Goal: Register for event/course

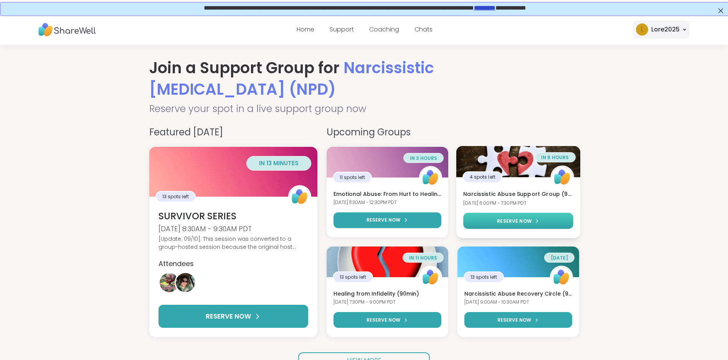
click at [537, 224] on div "RESERVE NOW" at bounding box center [518, 220] width 42 height 7
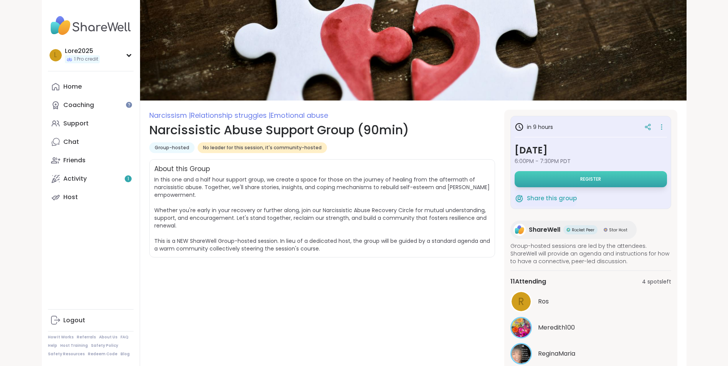
click at [581, 175] on button "Register" at bounding box center [590, 179] width 152 height 16
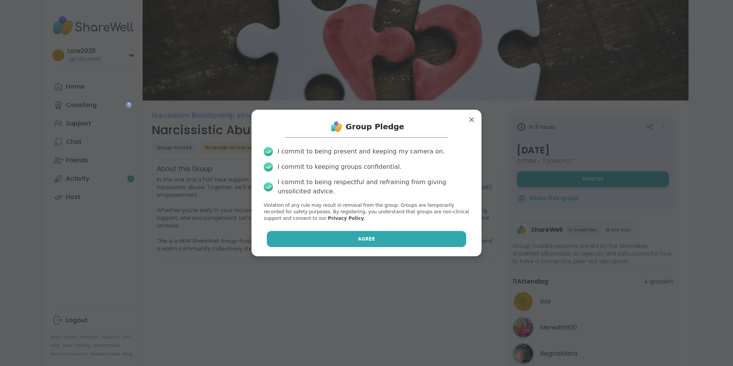
click at [375, 233] on button "Agree" at bounding box center [367, 239] width 200 height 16
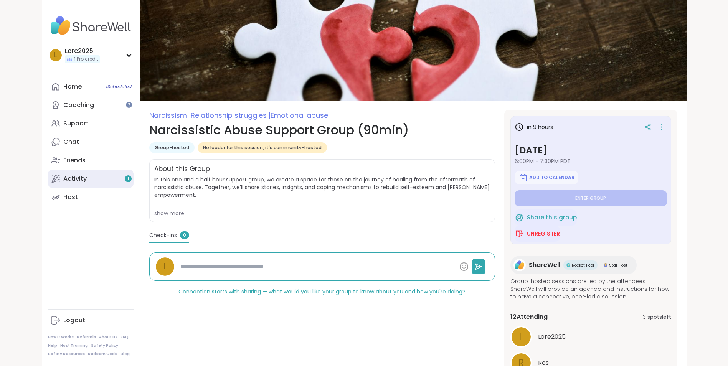
click at [113, 181] on link "Activity 1" at bounding box center [91, 179] width 86 height 18
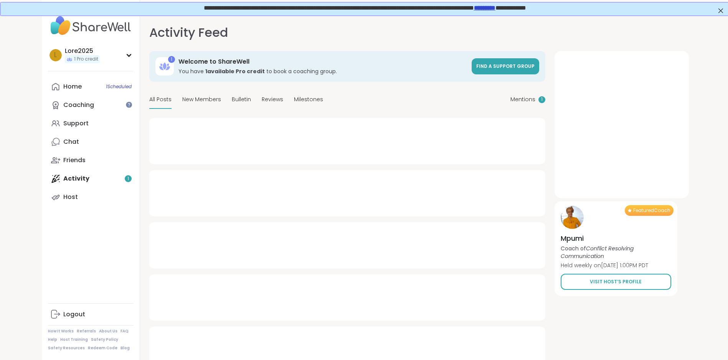
type textarea "*"
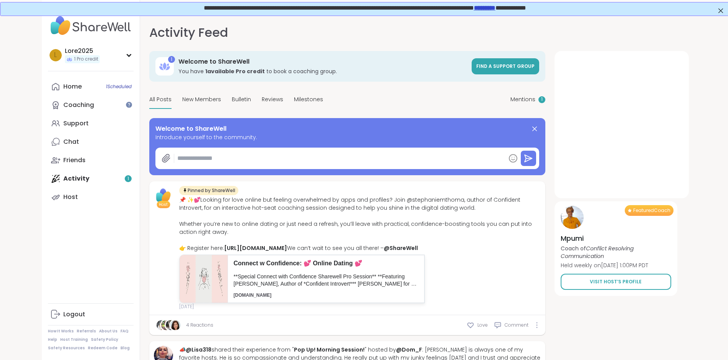
click at [100, 28] on img at bounding box center [91, 25] width 86 height 27
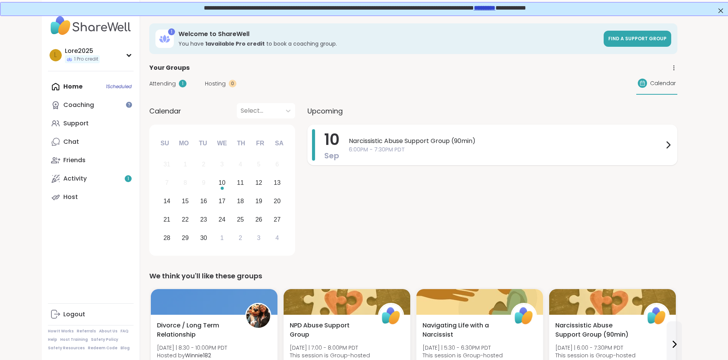
click at [461, 143] on span "Narcissistic Abuse Support Group (90min)" at bounding box center [506, 141] width 315 height 9
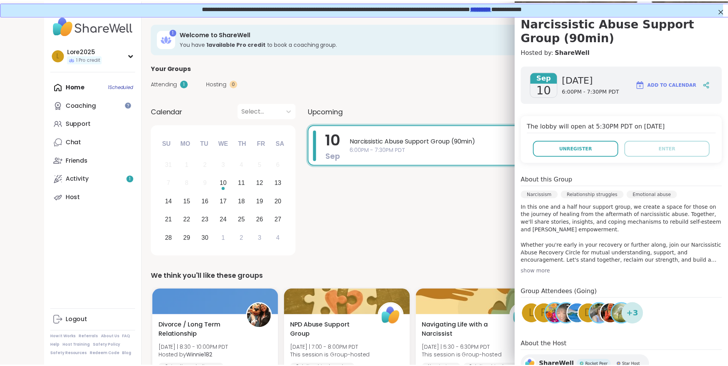
scroll to position [105, 0]
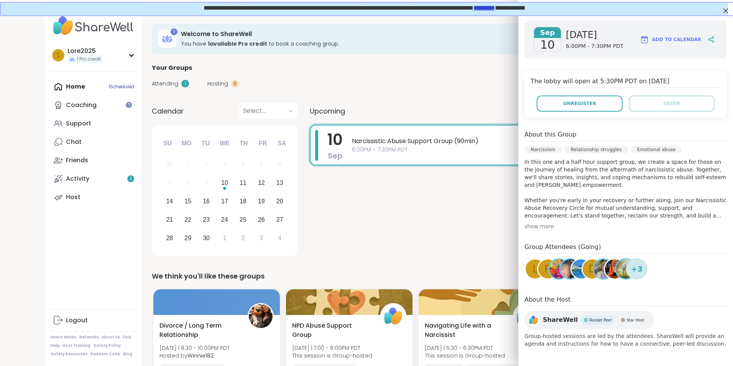
click at [598, 267] on img at bounding box center [603, 268] width 19 height 19
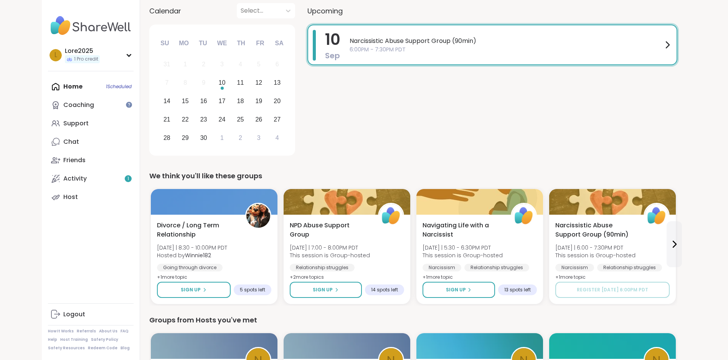
scroll to position [153, 0]
